Goal: Task Accomplishment & Management: Manage account settings

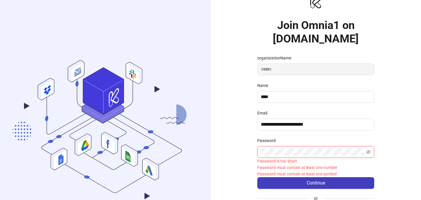
scroll to position [14, 0]
click at [270, 116] on div "Email" at bounding box center [315, 114] width 117 height 9
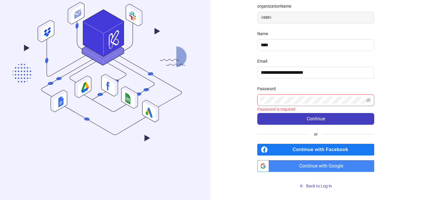
scroll to position [66, 0]
click at [272, 166] on span "Continue with Google" at bounding box center [322, 166] width 103 height 12
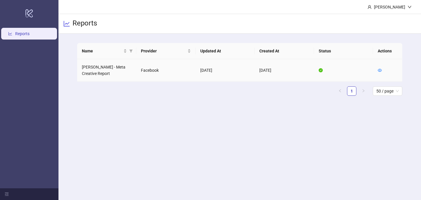
click at [104, 68] on td "[PERSON_NAME] - Meta Creative Report" at bounding box center [106, 70] width 59 height 23
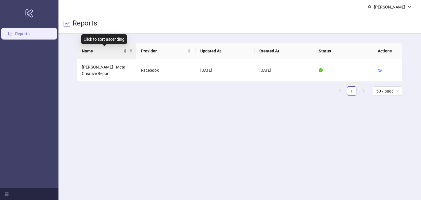
click at [90, 51] on span "Name" at bounding box center [102, 51] width 41 height 6
click at [102, 68] on td "[PERSON_NAME] - Meta Creative Report" at bounding box center [106, 70] width 59 height 23
click at [156, 67] on td "Facebook" at bounding box center [165, 70] width 59 height 23
click at [206, 69] on td "[DATE]" at bounding box center [225, 70] width 59 height 23
click at [256, 70] on td "[DATE]" at bounding box center [284, 70] width 59 height 23
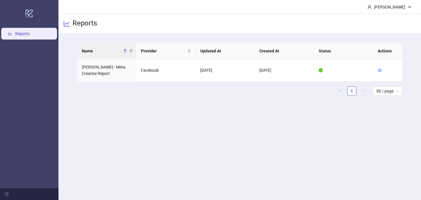
click at [30, 34] on link "Reports" at bounding box center [22, 33] width 14 height 5
click at [6, 195] on icon "menu-fold" at bounding box center [7, 193] width 4 height 3
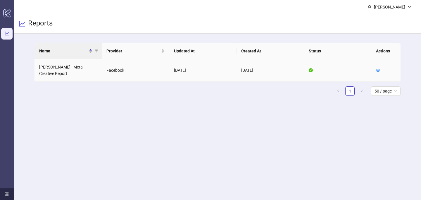
click at [81, 67] on td "[PERSON_NAME] - Meta Creative Report" at bounding box center [69, 70] width 68 height 23
drag, startPoint x: 91, startPoint y: 68, endPoint x: 154, endPoint y: 72, distance: 63.9
click at [154, 72] on tr "Kate McLeod - Meta Creative Report Facebook 2025-09-12 2025-06-30" at bounding box center [218, 70] width 367 height 23
click at [182, 70] on td "2025-09-12" at bounding box center [203, 70] width 68 height 23
click at [247, 71] on td "2025-06-30" at bounding box center [271, 70] width 68 height 23
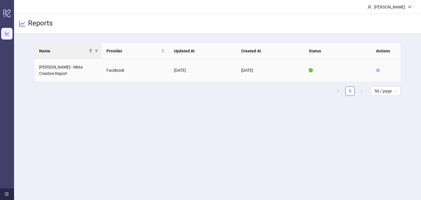
click at [310, 70] on icon "check-circle" at bounding box center [311, 70] width 4 height 4
click at [377, 71] on icon "eye" at bounding box center [378, 70] width 4 height 4
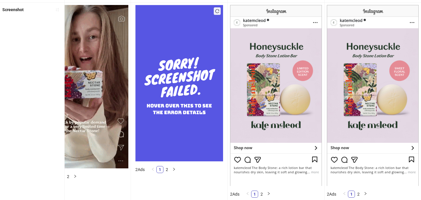
scroll to position [63, 0]
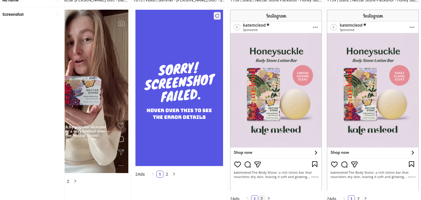
click at [263, 196] on link "2" at bounding box center [262, 198] width 6 height 6
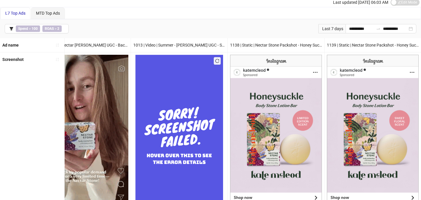
scroll to position [0, 0]
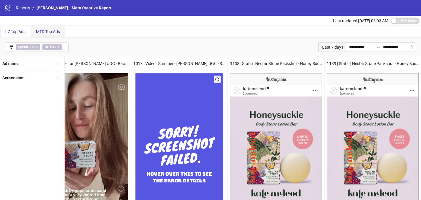
click at [47, 29] on span "MTD Top Ads" at bounding box center [48, 31] width 24 height 5
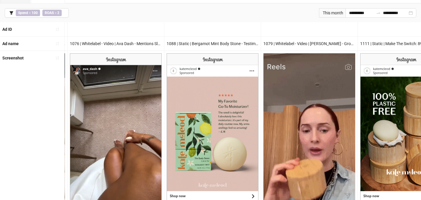
scroll to position [0, 564]
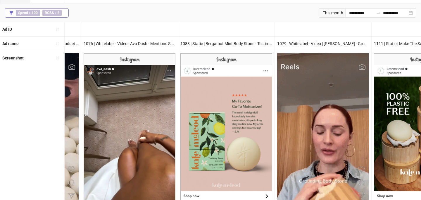
click at [26, 10] on span "Spend > 100" at bounding box center [28, 13] width 24 height 6
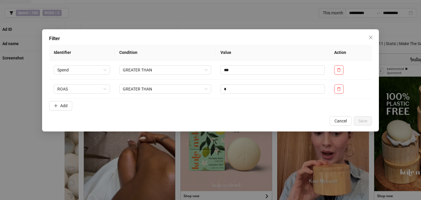
click at [118, 22] on div "Filter Identifier Condition Value Action Spend GREATER THAN *** ROAS GREATER TH…" at bounding box center [210, 100] width 421 height 200
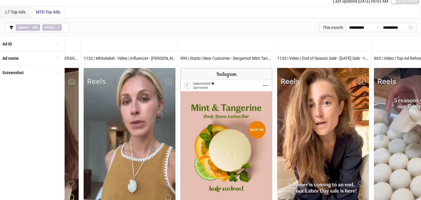
scroll to position [0, 0]
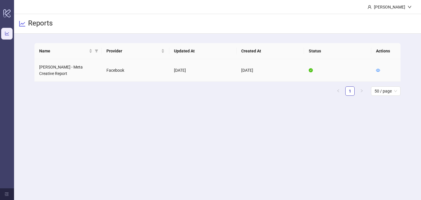
click at [79, 70] on td "Kate McLeod - Meta Creative Report" at bounding box center [69, 70] width 68 height 23
click at [378, 71] on icon "eye" at bounding box center [378, 70] width 4 height 4
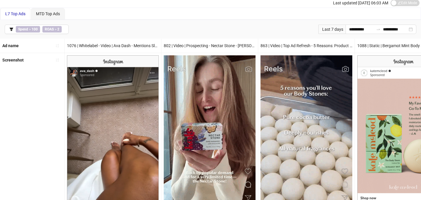
scroll to position [18, 0]
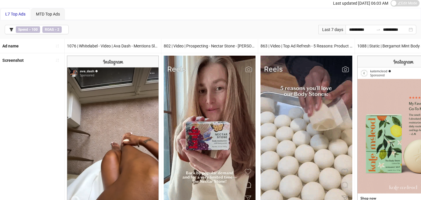
click at [20, 17] on div "L7 Top Ads" at bounding box center [15, 14] width 20 height 6
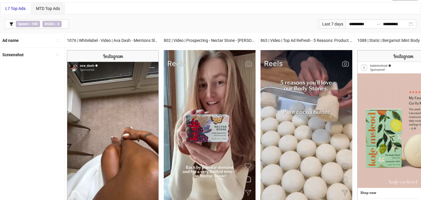
scroll to position [0, 0]
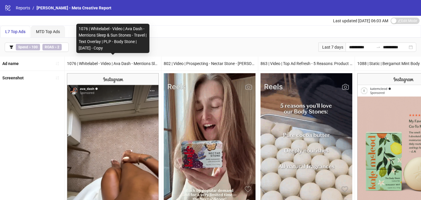
click at [142, 62] on div "1076 | Whitelabel - Video | Ava Dash - Mentions Sleep & Sun Stones - Travel | T…" at bounding box center [113, 63] width 97 height 14
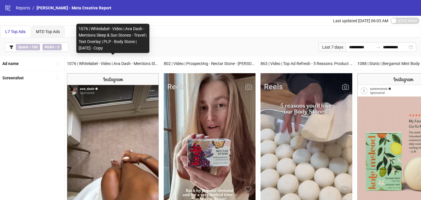
click at [142, 66] on div "1076 | Whitelabel - Video | Ava Dash - Mentions Sleep & Sun Stones - Travel | T…" at bounding box center [113, 63] width 97 height 14
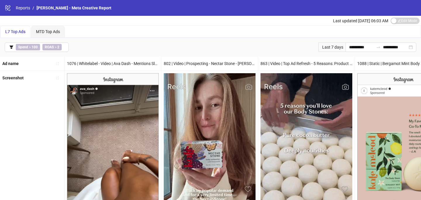
click at [63, 6] on span "Kate McLeod - Meta Creative Report" at bounding box center [74, 8] width 75 height 5
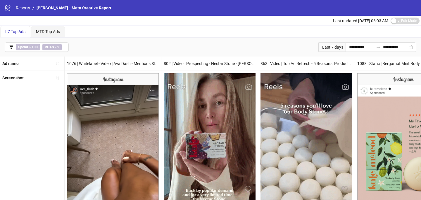
click at [9, 9] on icon "logo/logo-mobile" at bounding box center [8, 8] width 6 height 6
